Goal: Task Accomplishment & Management: Manage account settings

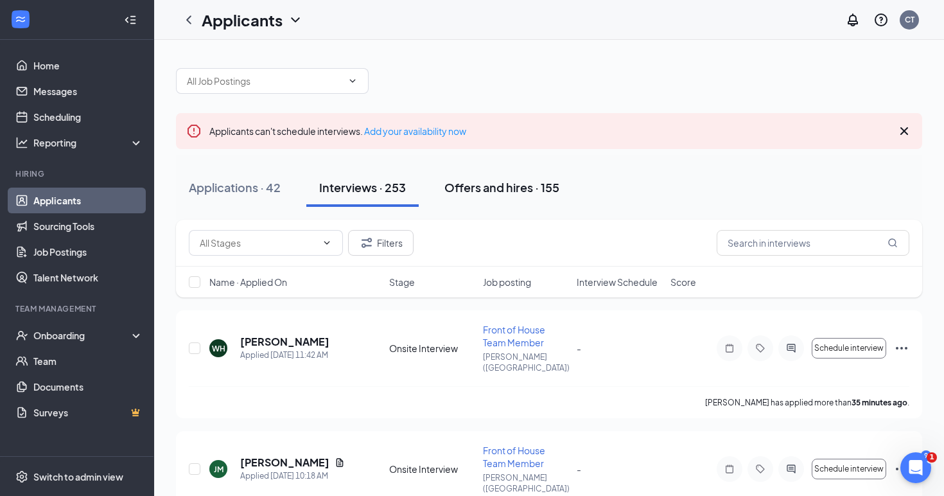
click at [539, 180] on div "Offers and hires · 155" at bounding box center [501, 187] width 115 height 16
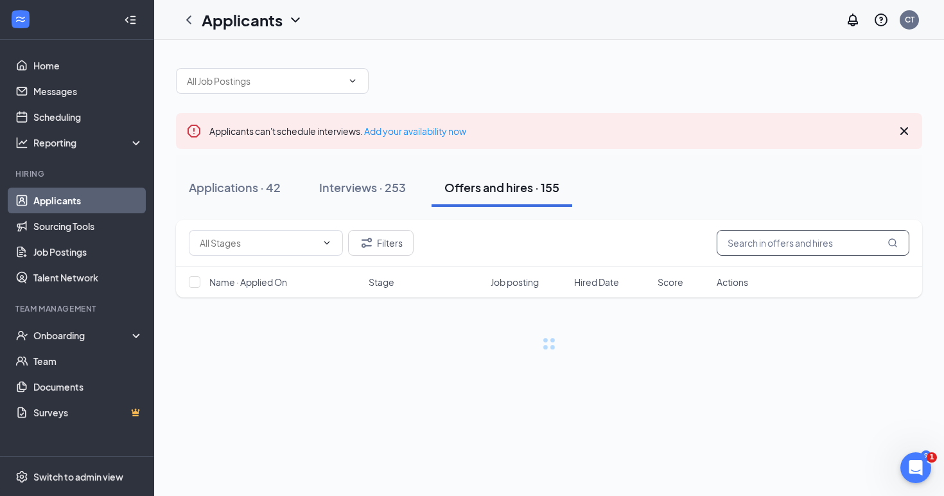
click at [804, 251] on input "text" at bounding box center [812, 243] width 193 height 26
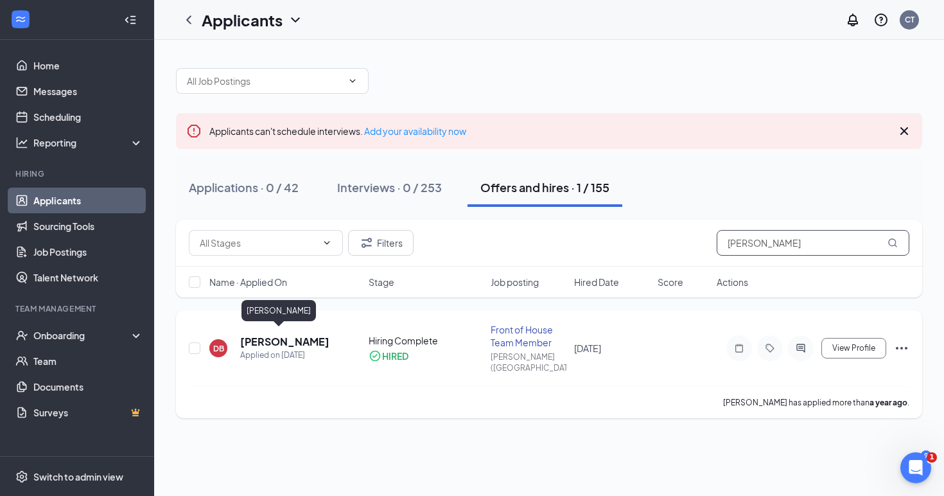
type input "[PERSON_NAME]"
click at [250, 334] on h5 "[PERSON_NAME]" at bounding box center [284, 341] width 89 height 14
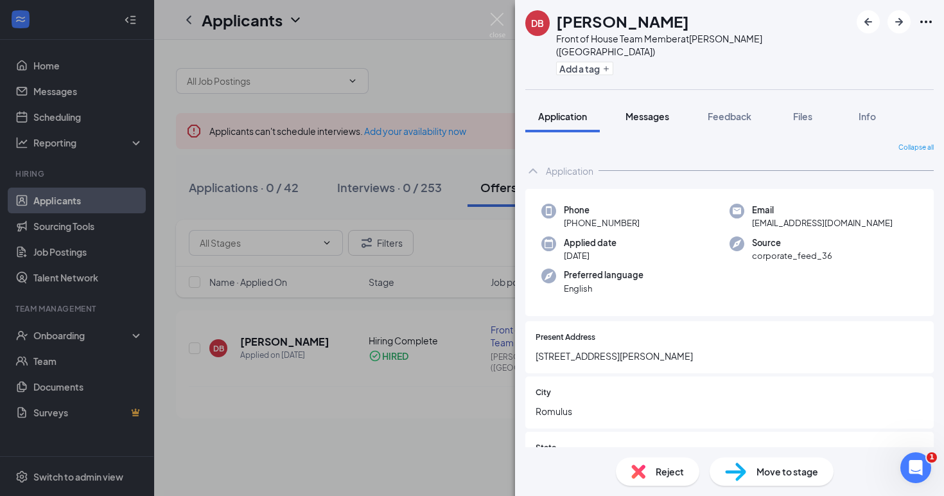
click at [659, 110] on span "Messages" at bounding box center [647, 116] width 44 height 12
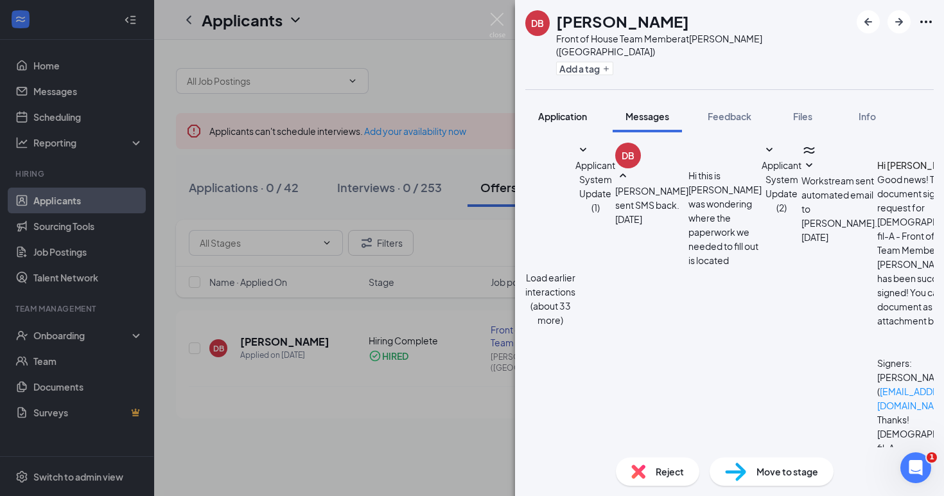
click at [561, 114] on button "Application" at bounding box center [562, 116] width 74 height 32
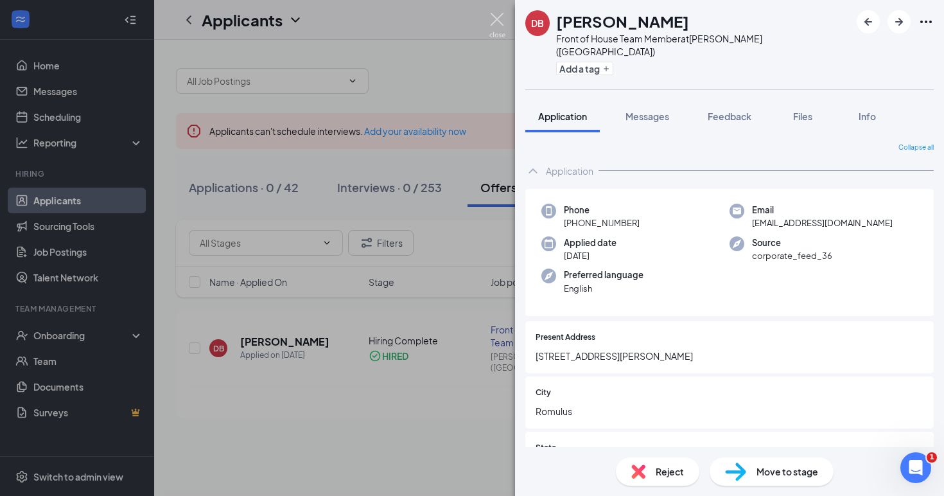
click at [502, 33] on img at bounding box center [497, 25] width 16 height 25
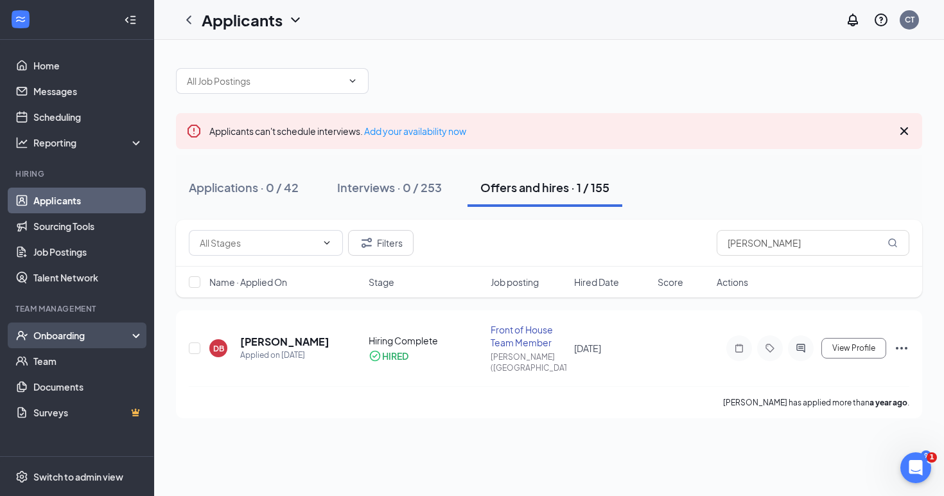
click at [74, 331] on div "Onboarding" at bounding box center [82, 335] width 99 height 13
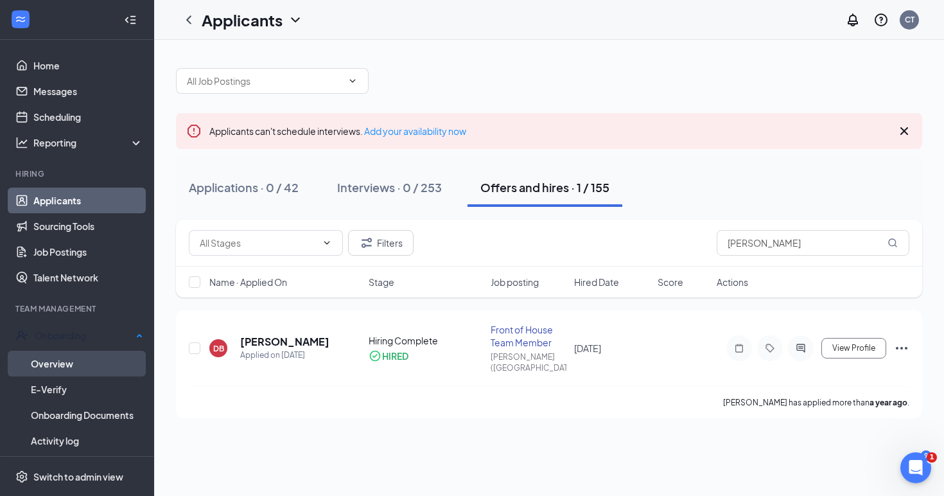
click at [98, 354] on link "Overview" at bounding box center [87, 363] width 112 height 26
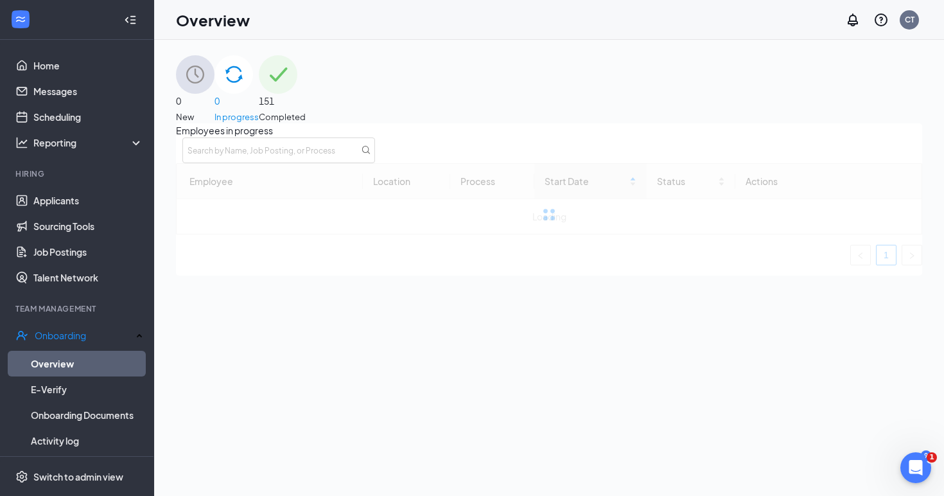
click at [306, 118] on div "151 Completed" at bounding box center [282, 89] width 47 height 68
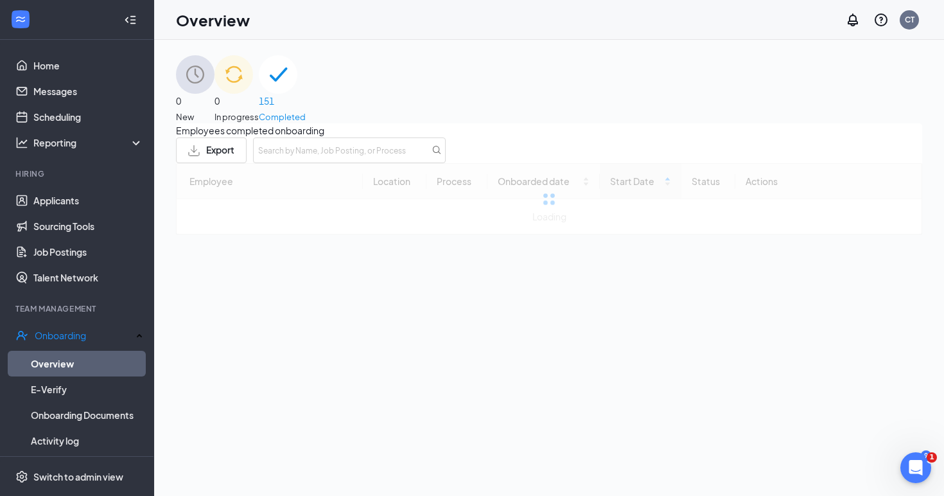
click at [786, 175] on div "Employees completed onboarding Export Employee Location Process Onboarded date …" at bounding box center [549, 178] width 746 height 111
click at [445, 159] on input "text" at bounding box center [349, 150] width 193 height 26
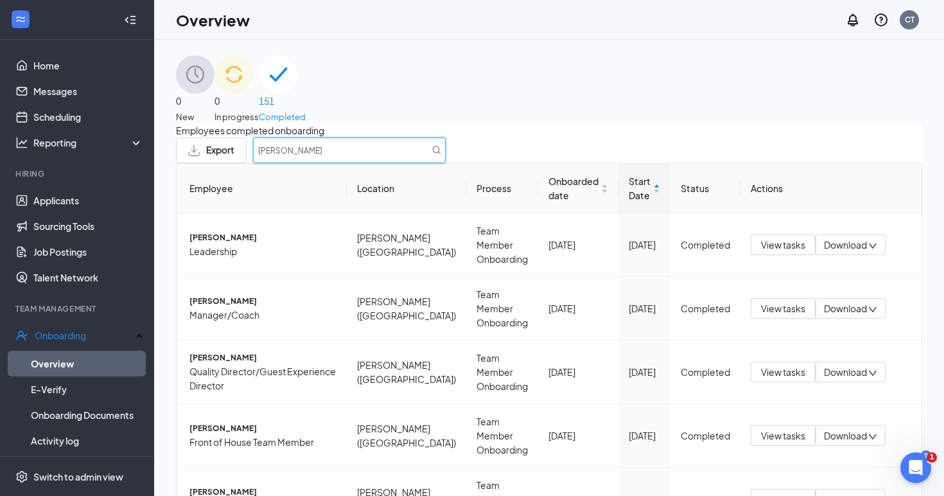
type input "[PERSON_NAME]"
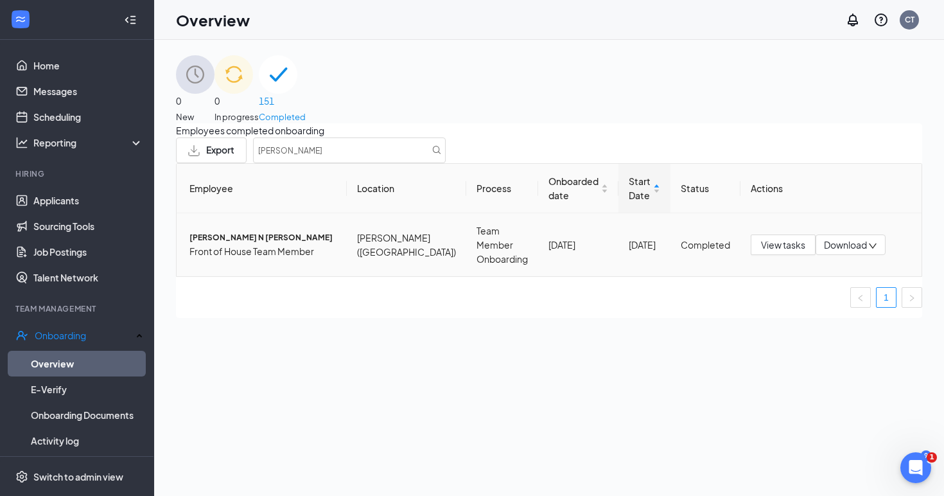
click at [226, 244] on span "[PERSON_NAME] N [PERSON_NAME]" at bounding box center [262, 238] width 147 height 12
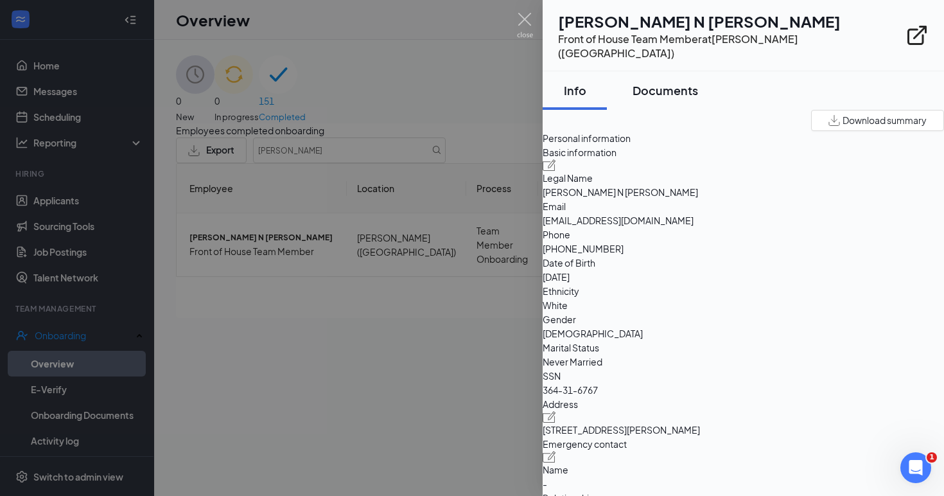
click at [679, 82] on div "Documents" at bounding box center [664, 90] width 65 height 16
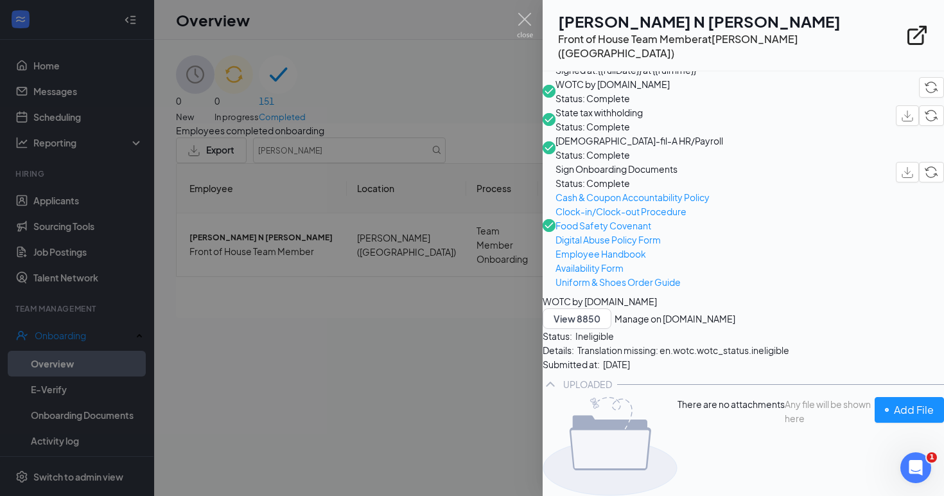
scroll to position [403, 0]
click at [630, 275] on span "Uniform & Shoes Order Guide" at bounding box center [632, 282] width 154 height 14
